Goal: Obtain resource: Download file/media

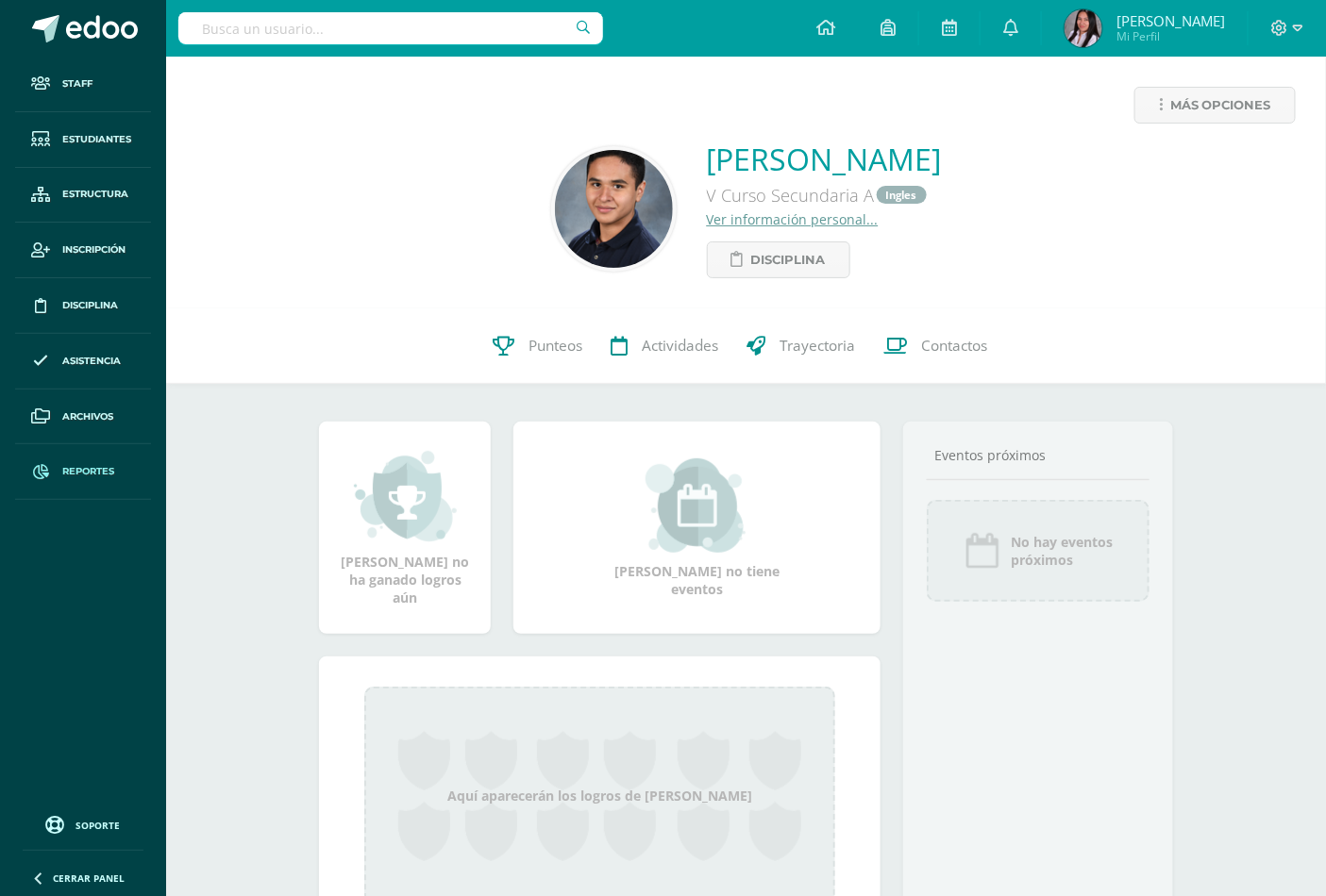
click at [80, 472] on span "Reportes" at bounding box center [88, 472] width 52 height 15
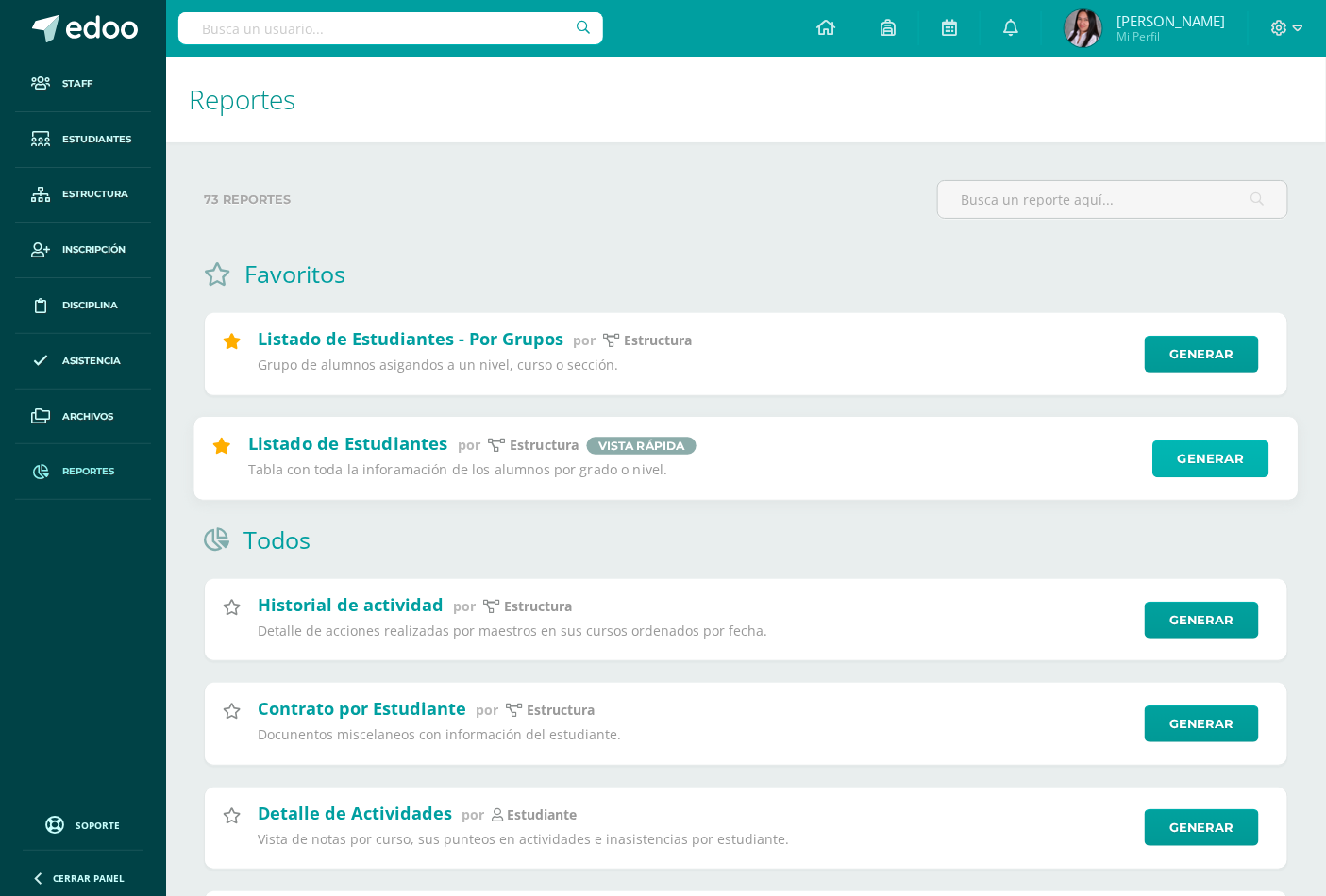
click at [1219, 469] on link "Generar" at bounding box center [1210, 459] width 116 height 38
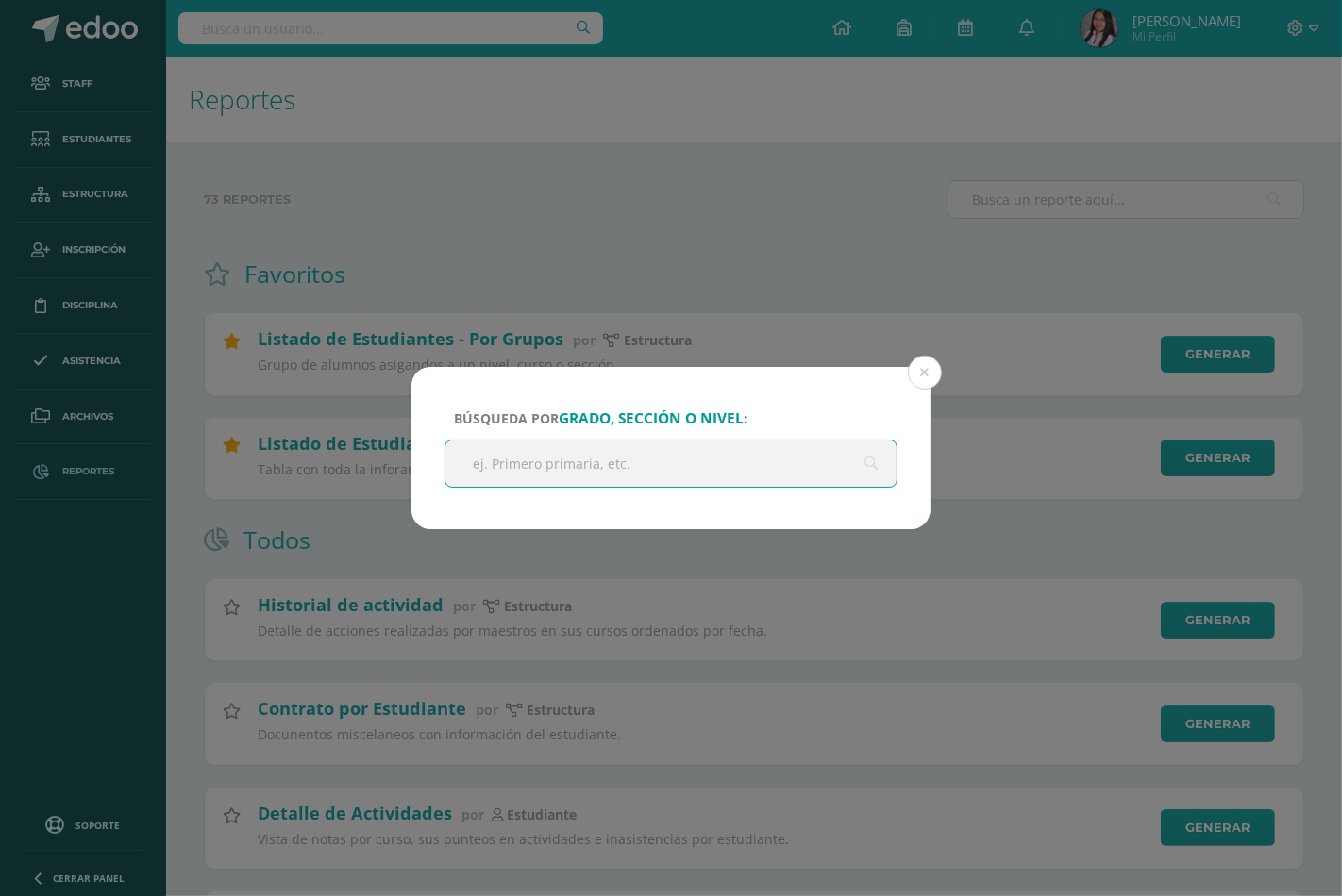
click at [560, 473] on input "text" at bounding box center [671, 464] width 451 height 46
type input "v curso"
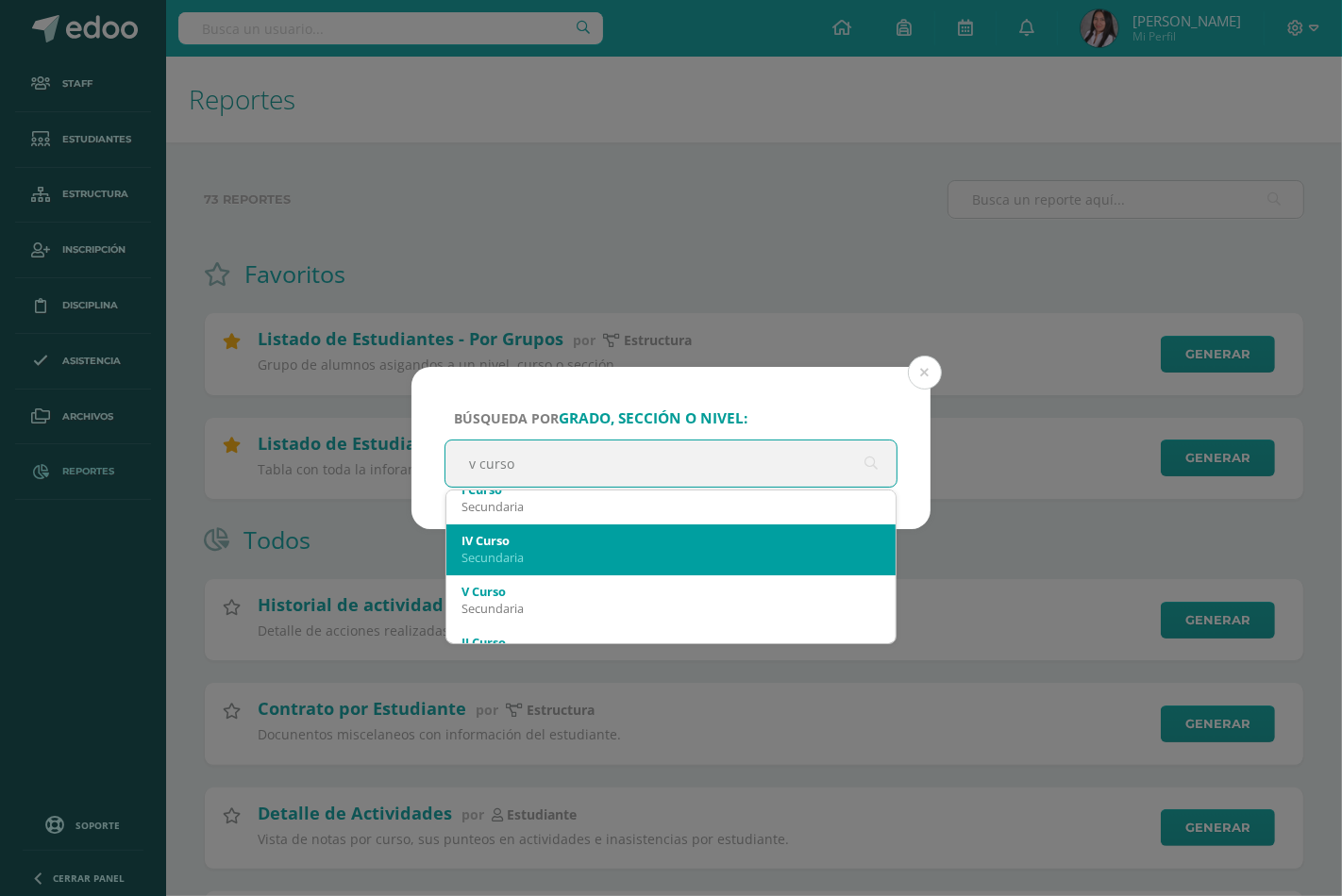
scroll to position [105, 0]
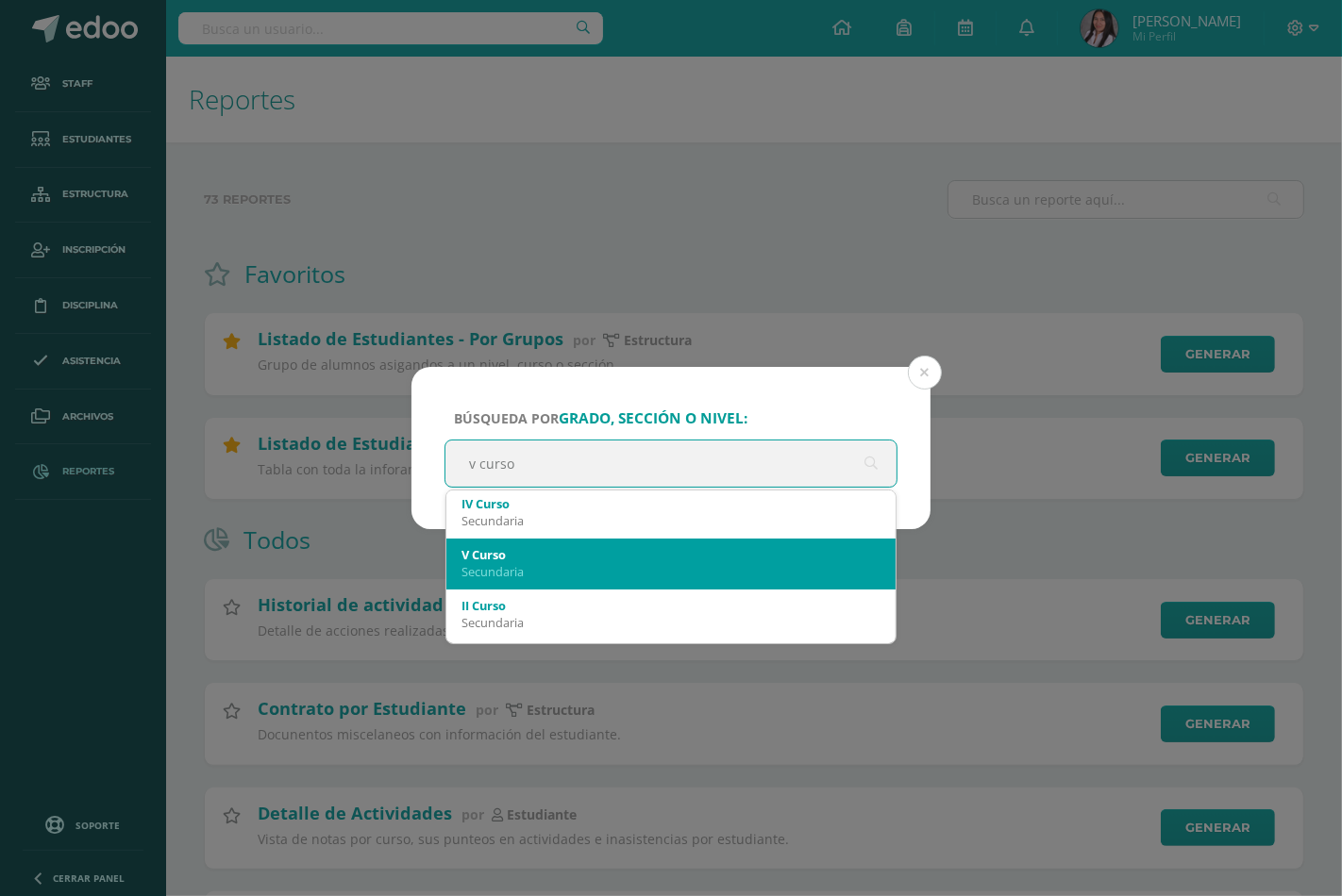
click at [501, 568] on div "Secundaria" at bounding box center [671, 572] width 419 height 17
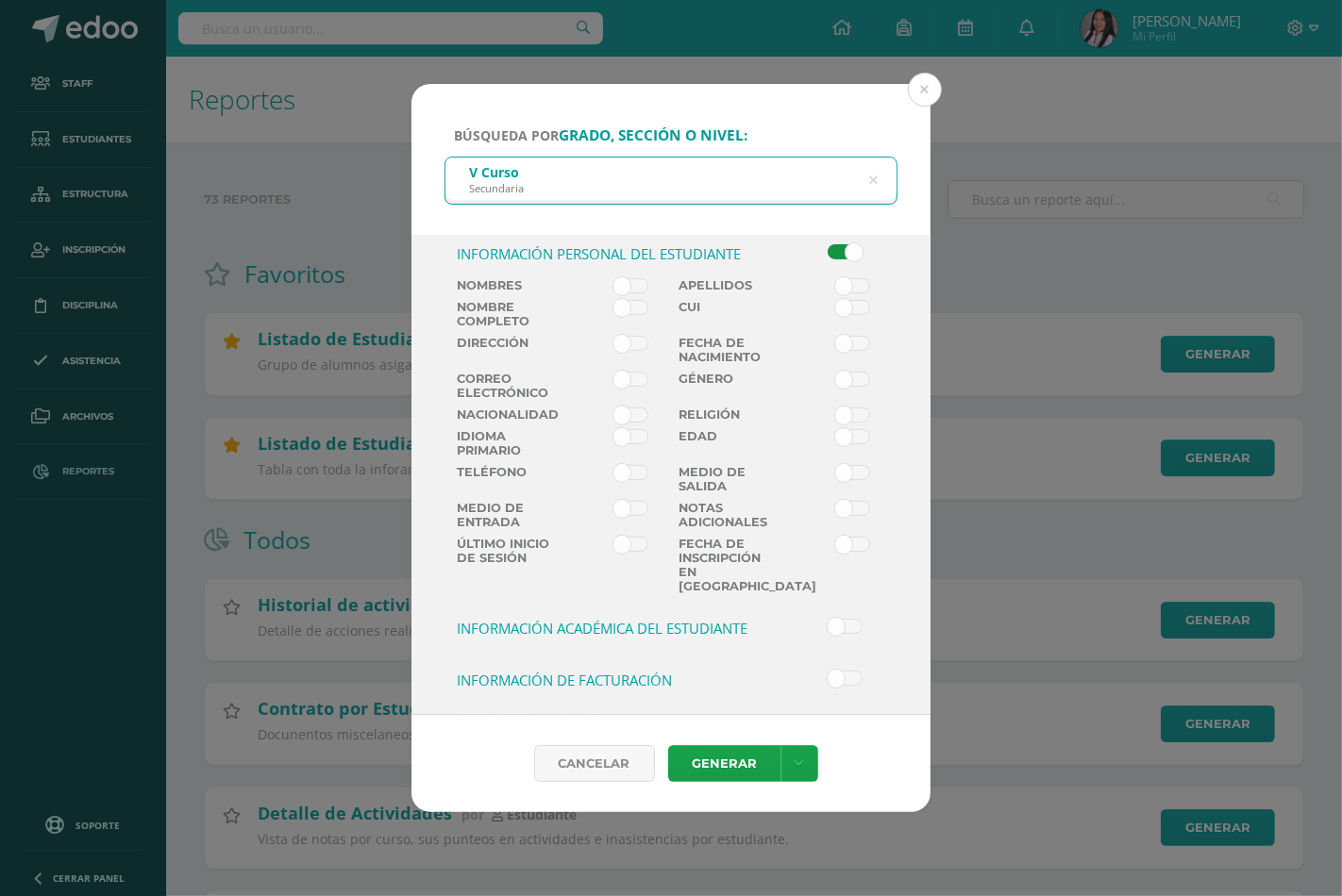
scroll to position [527, 0]
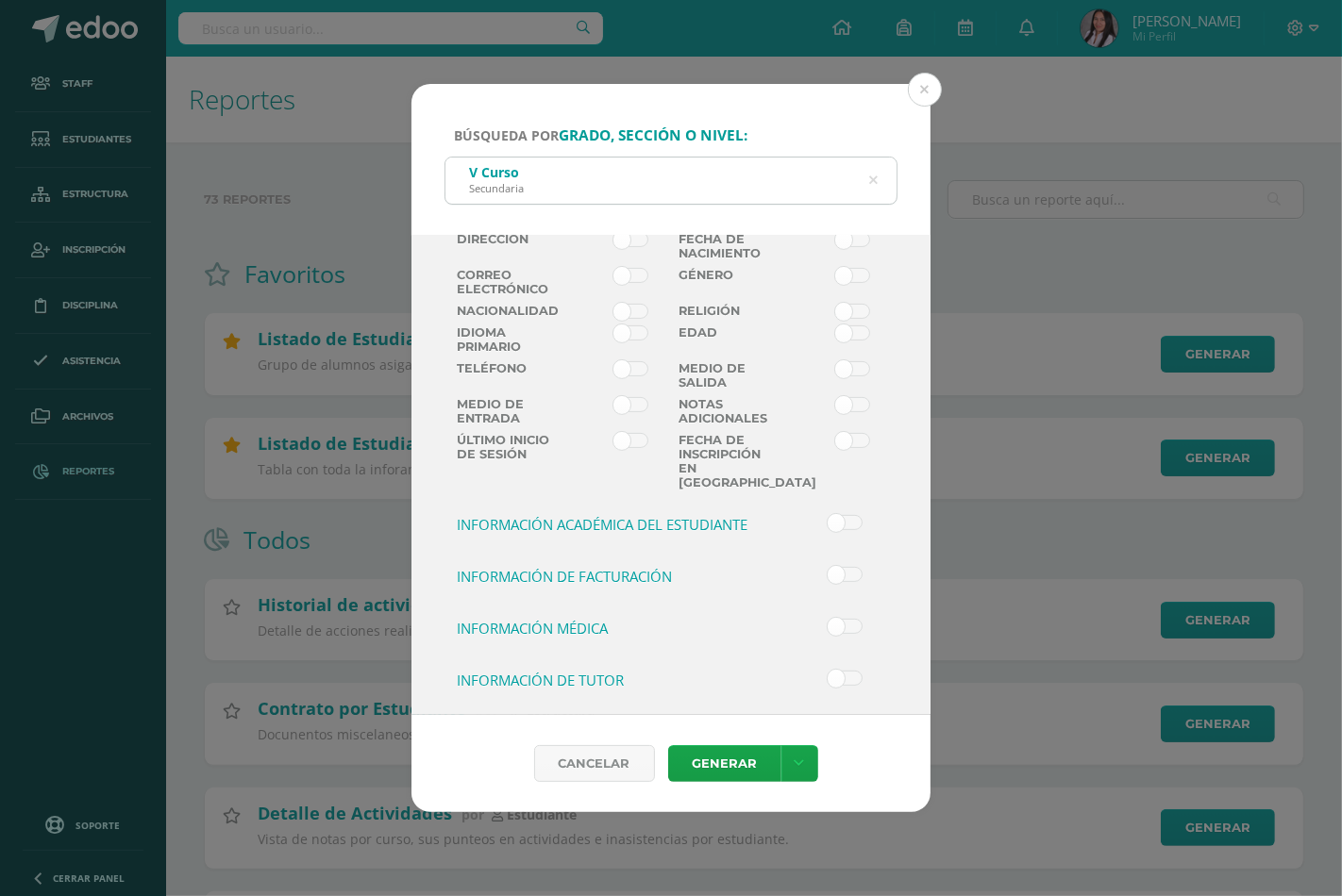
click at [835, 567] on span at bounding box center [844, 575] width 35 height 15
click at [0, 0] on input "checkbox" at bounding box center [0, 0] width 0 height 0
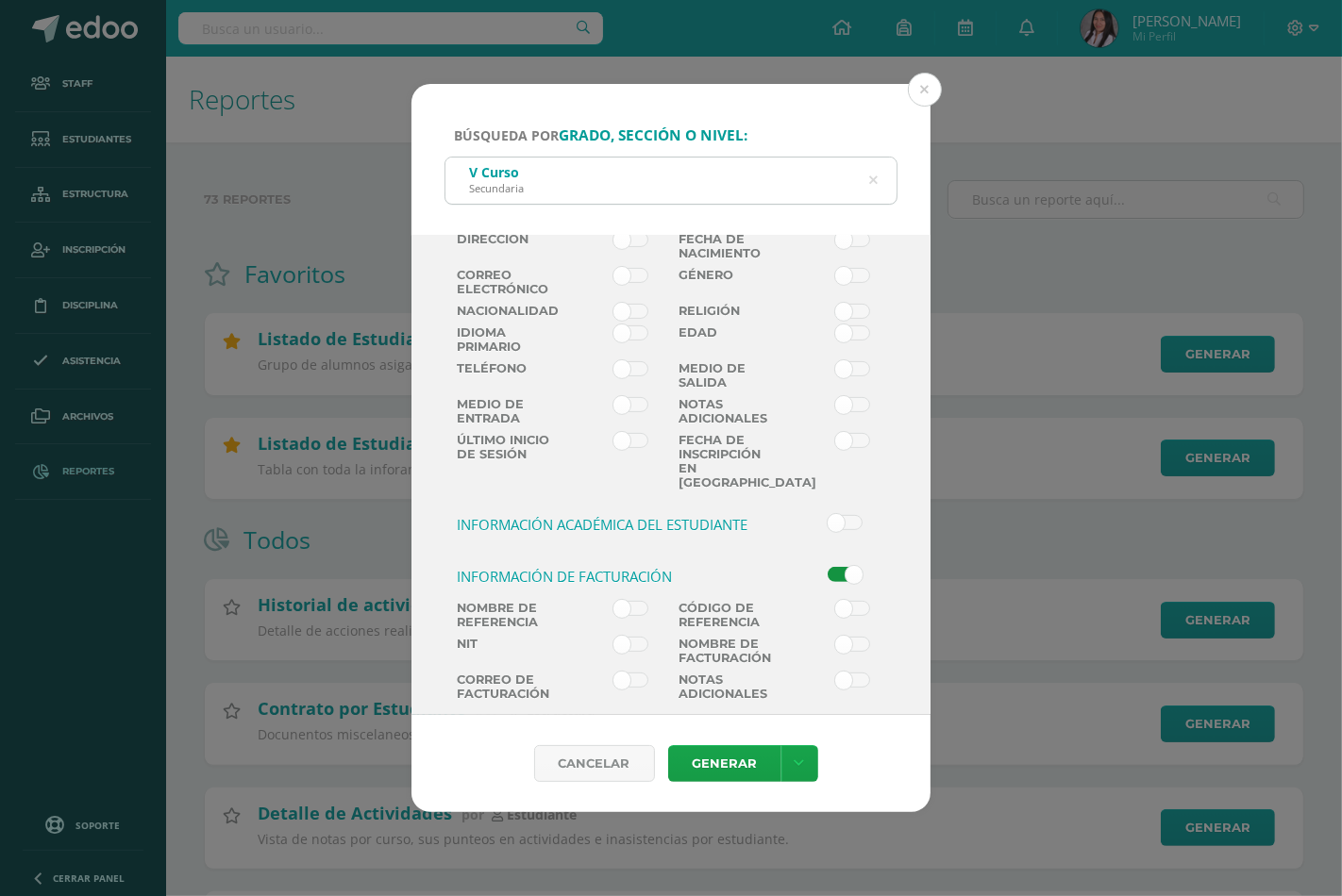
click at [636, 641] on span at bounding box center [631, 645] width 35 height 15
click at [0, 0] on input "checkbox" at bounding box center [0, 0] width 0 height 0
click at [633, 601] on span at bounding box center [631, 609] width 35 height 15
click at [0, 0] on input "checkbox" at bounding box center [0, 0] width 0 height 0
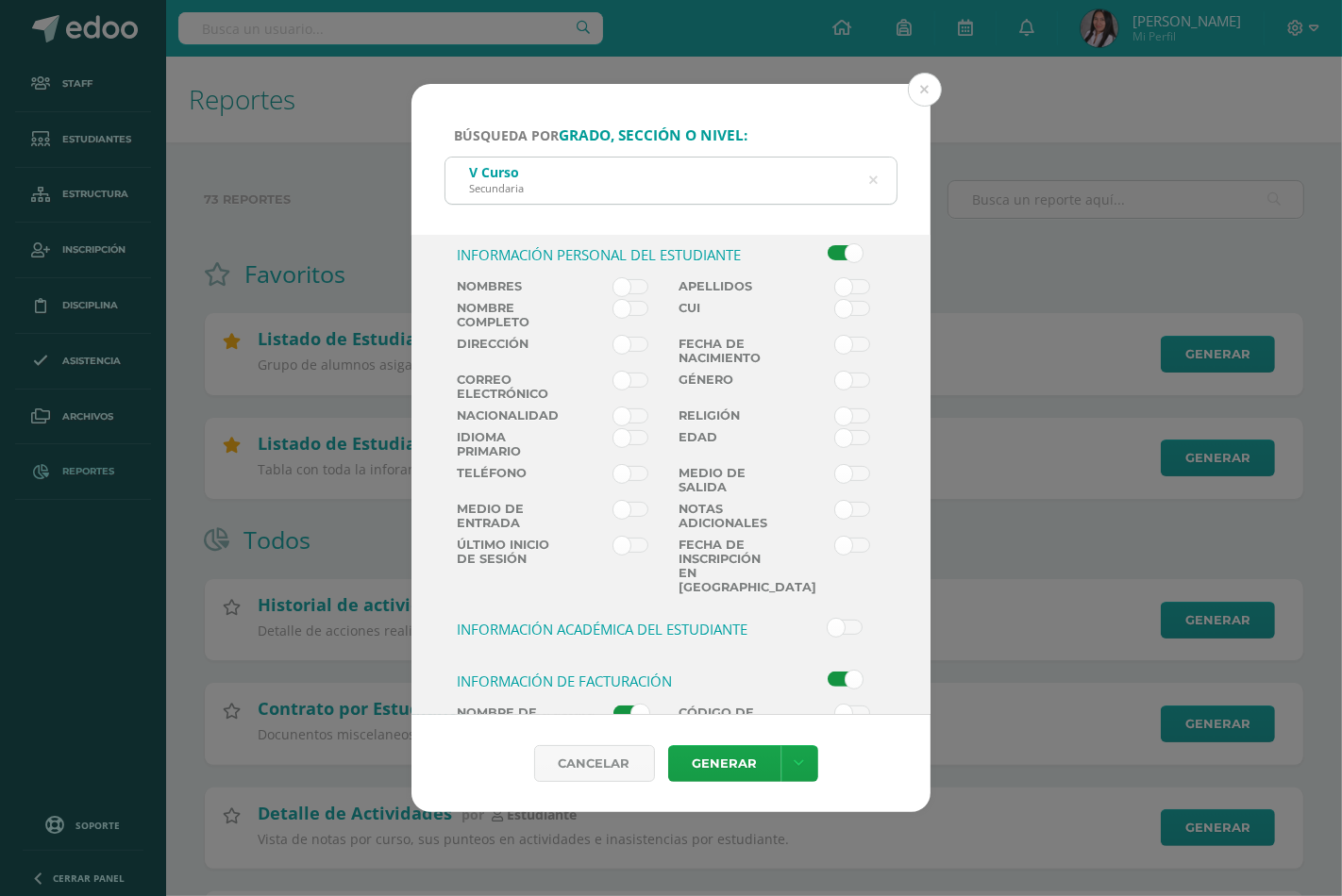
click at [635, 305] on span at bounding box center [631, 309] width 35 height 15
click at [0, 0] on input "checkbox" at bounding box center [0, 0] width 0 height 0
click at [803, 764] on link at bounding box center [799, 763] width 37 height 37
click at [770, 628] on link "Descargar como HTML" at bounding box center [798, 641] width 201 height 29
click at [617, 306] on span at bounding box center [631, 309] width 35 height 15
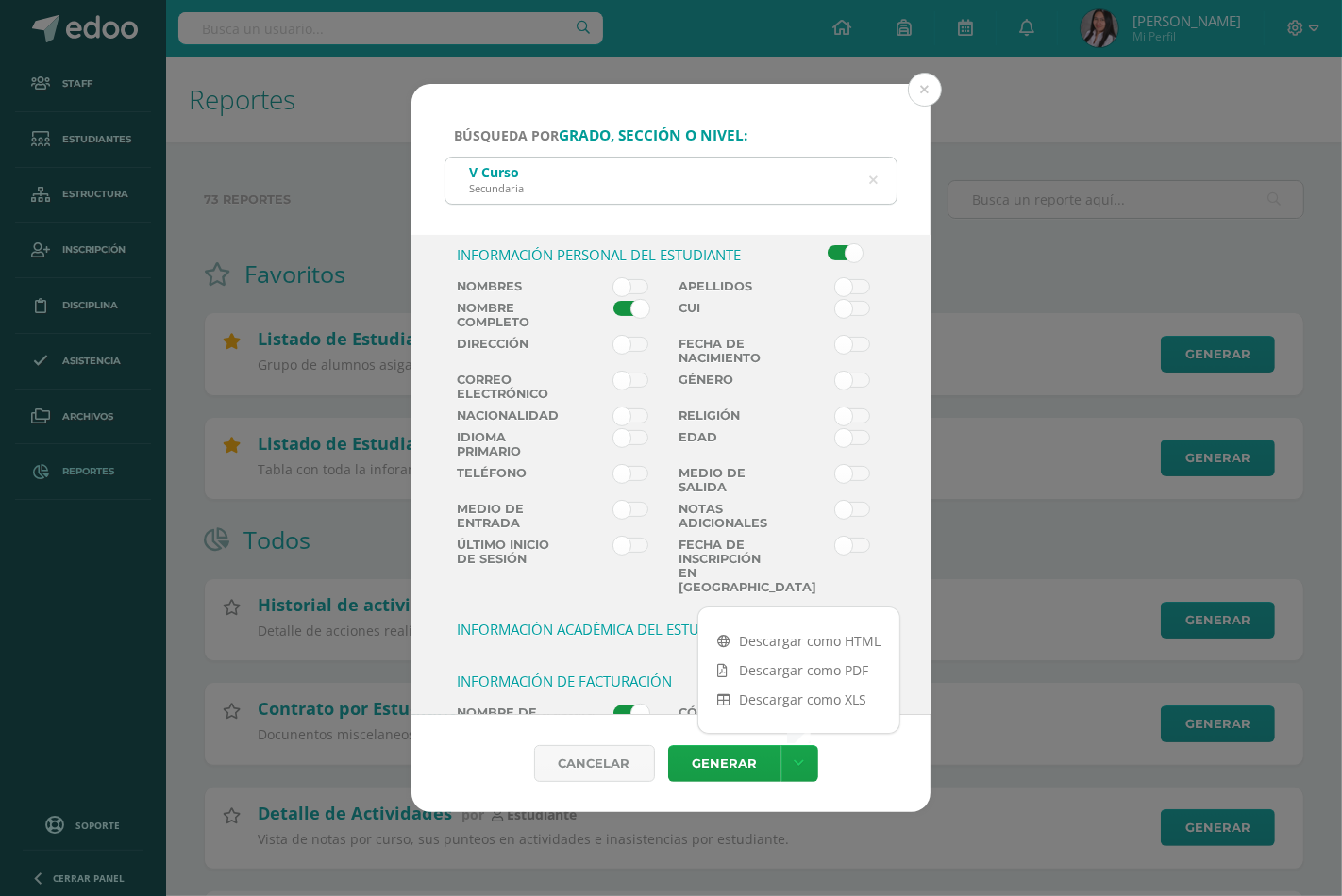
click at [0, 0] on input "checkbox" at bounding box center [0, 0] width 0 height 0
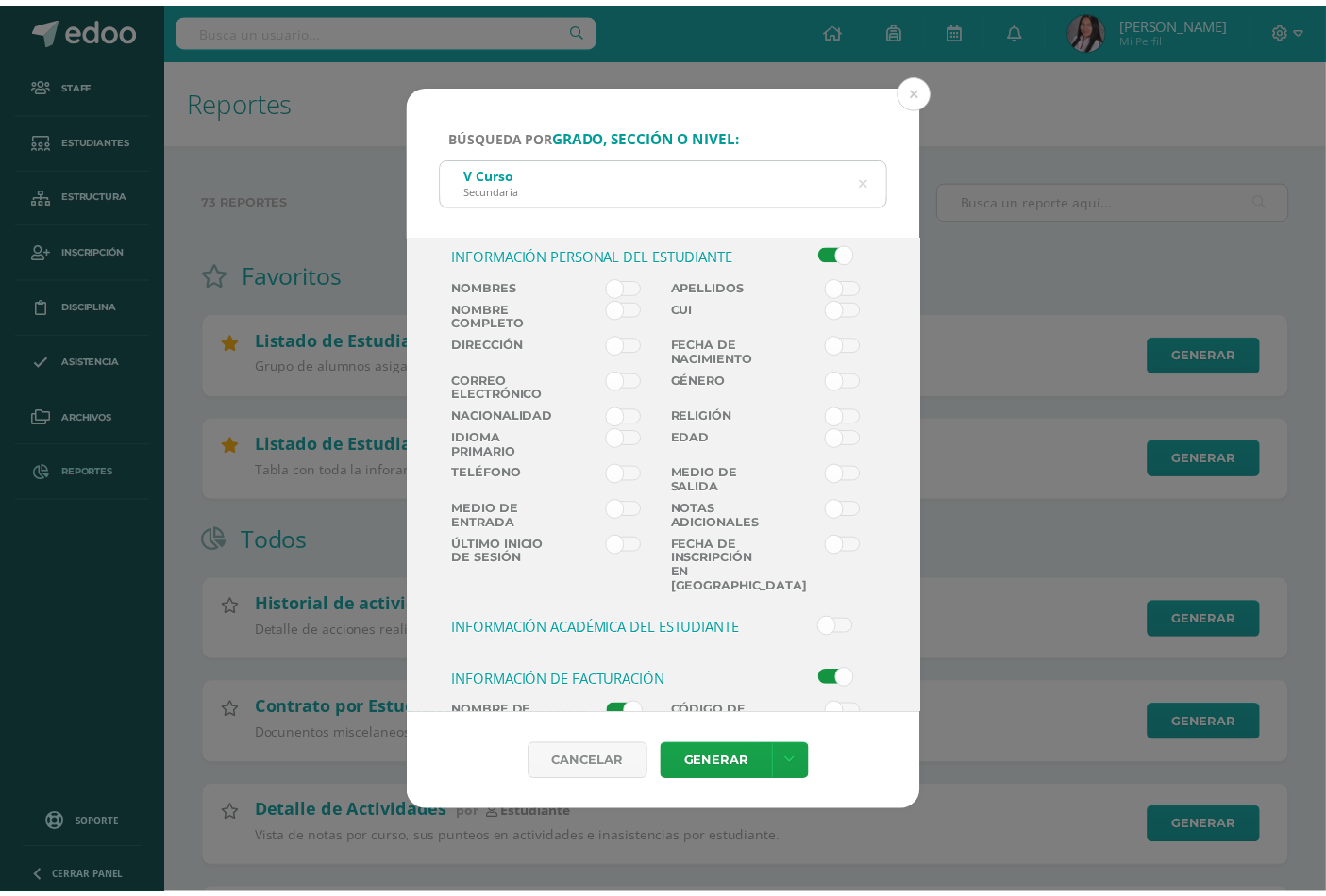
scroll to position [637, 0]
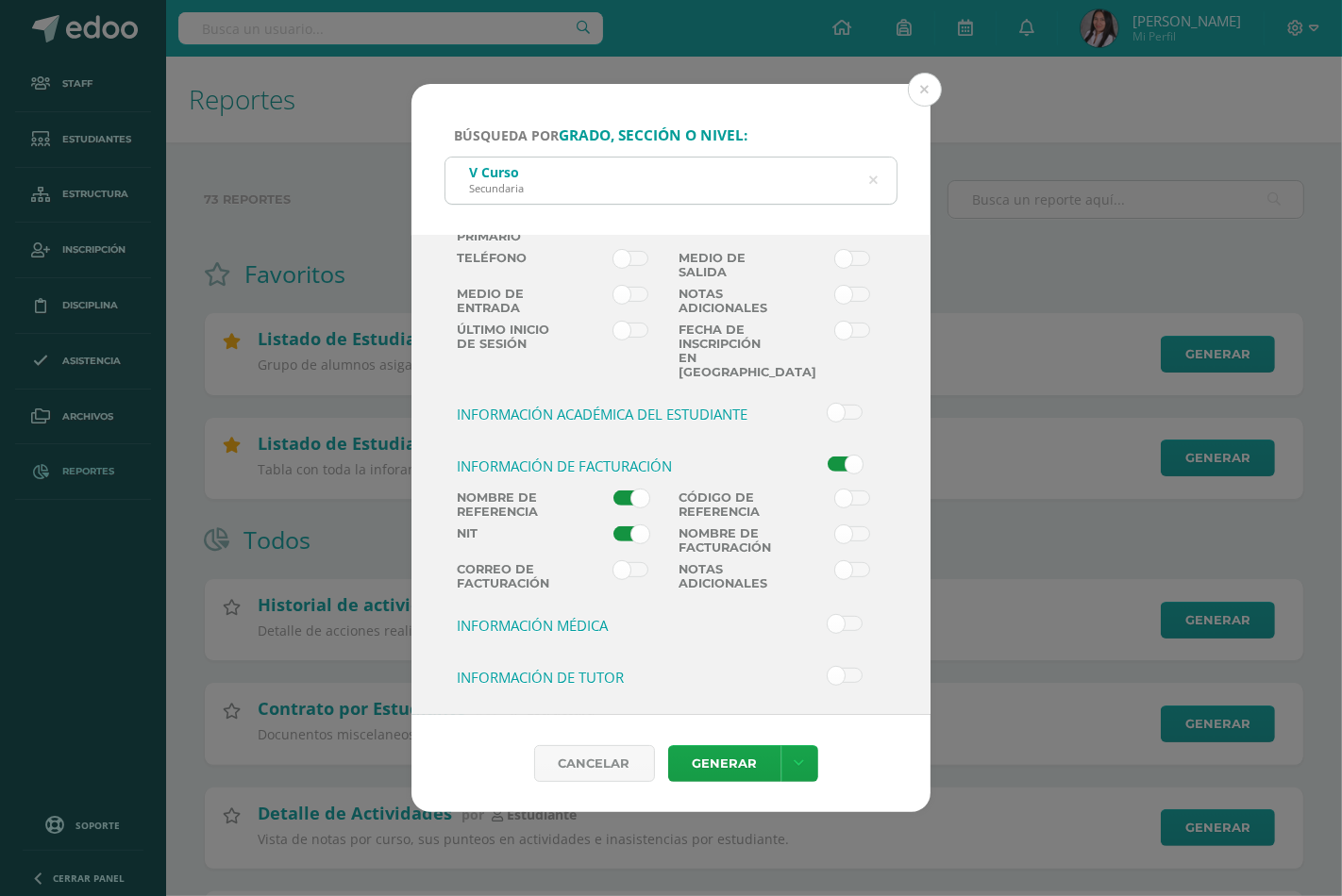
click at [606, 496] on label at bounding box center [617, 509] width 111 height 36
click at [0, 0] on input "checkbox" at bounding box center [0, 0] width 0 height 0
click at [842, 532] on span at bounding box center [852, 534] width 35 height 15
click at [0, 0] on input "checkbox" at bounding box center [0, 0] width 0 height 0
click at [802, 767] on link at bounding box center [799, 763] width 37 height 37
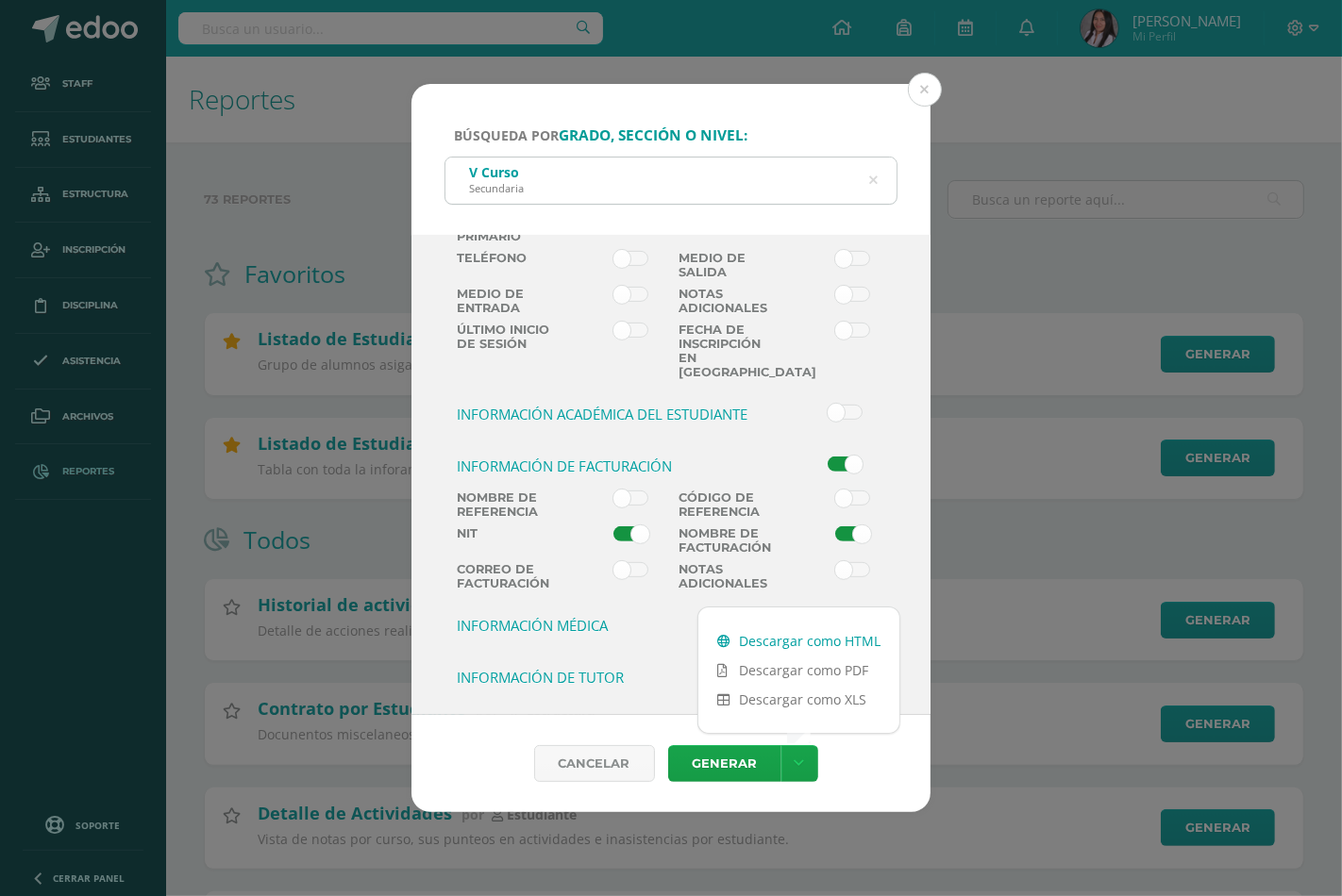
click at [750, 640] on link "Descargar como HTML" at bounding box center [798, 641] width 201 height 29
click at [923, 97] on button at bounding box center [925, 90] width 34 height 34
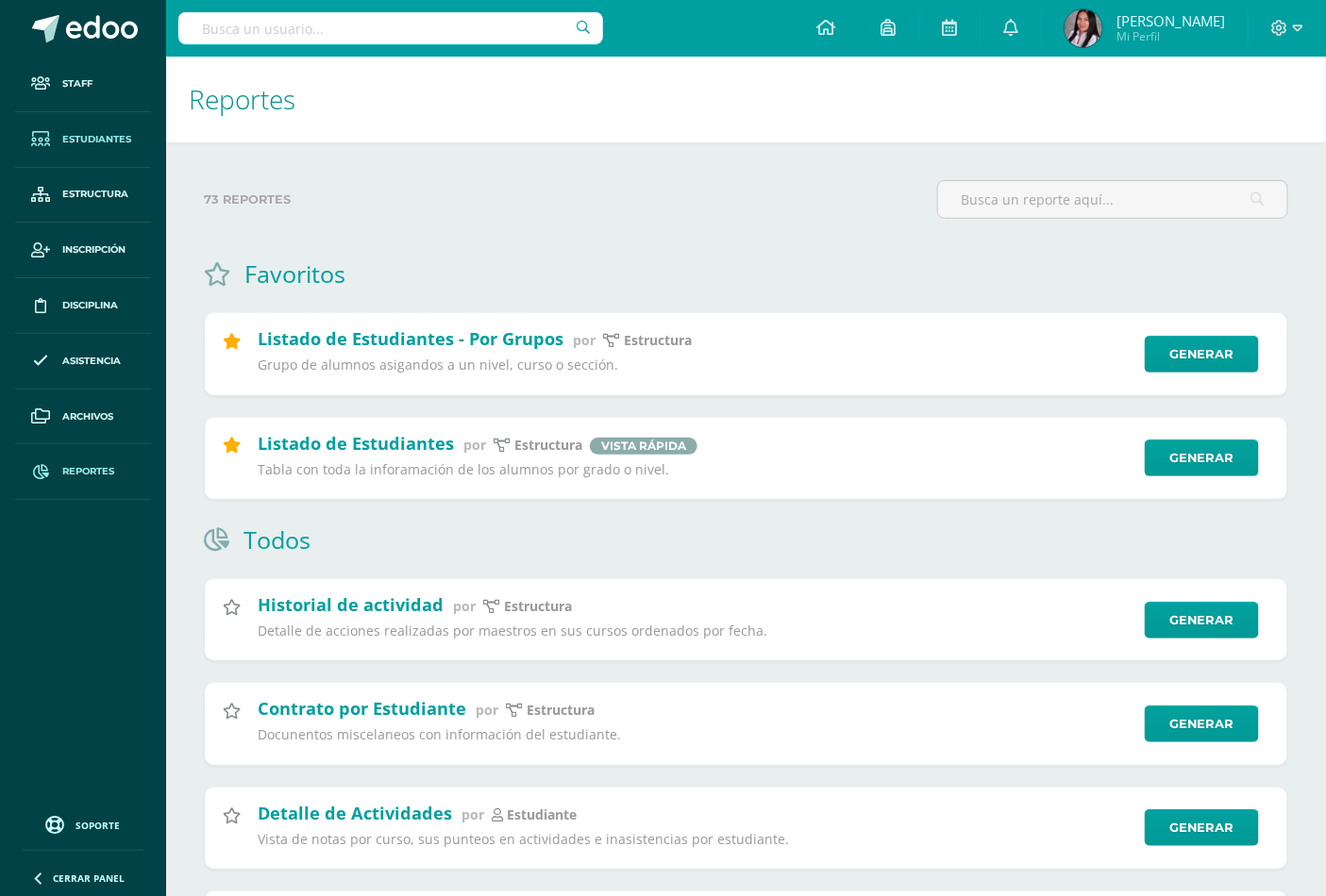
click at [87, 137] on span "Estudiantes" at bounding box center [96, 140] width 69 height 15
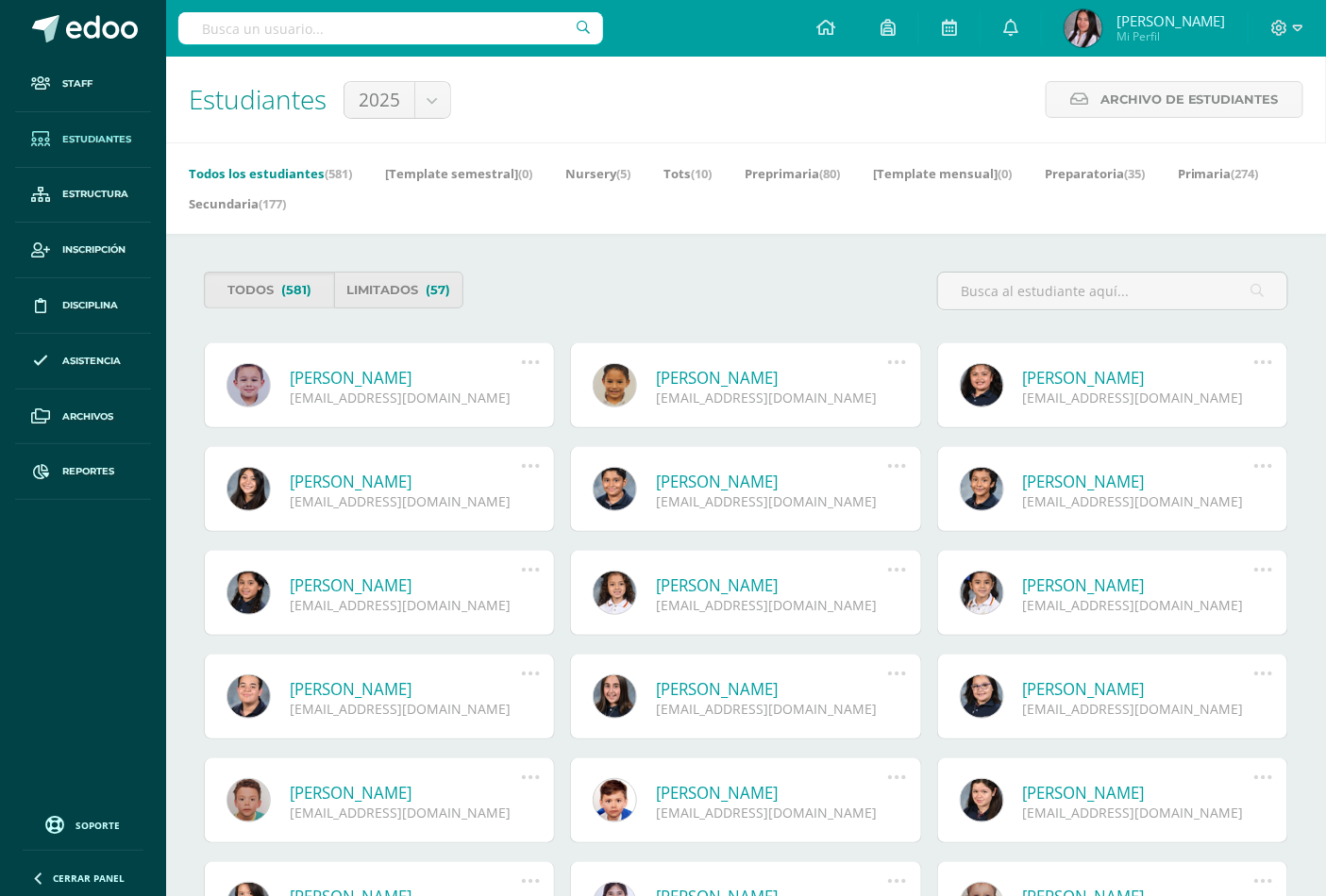
click at [108, 138] on span "Estudiantes" at bounding box center [96, 140] width 69 height 15
